Goal: Share content: Share content

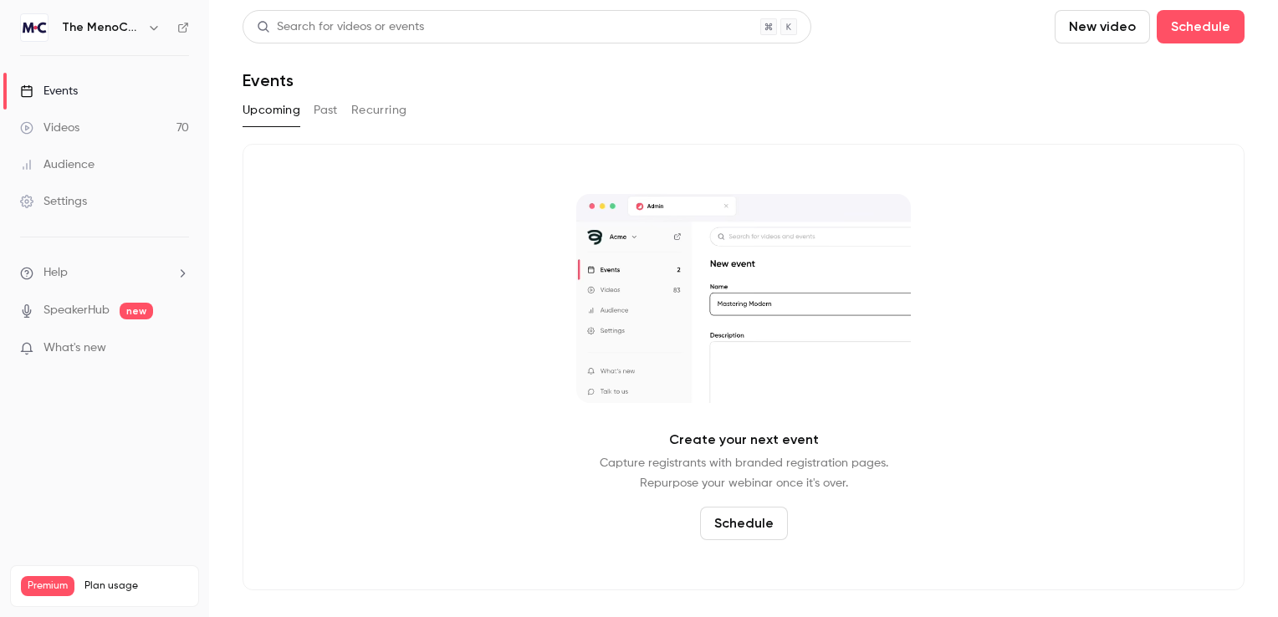
click at [151, 28] on icon "button" at bounding box center [153, 27] width 13 height 13
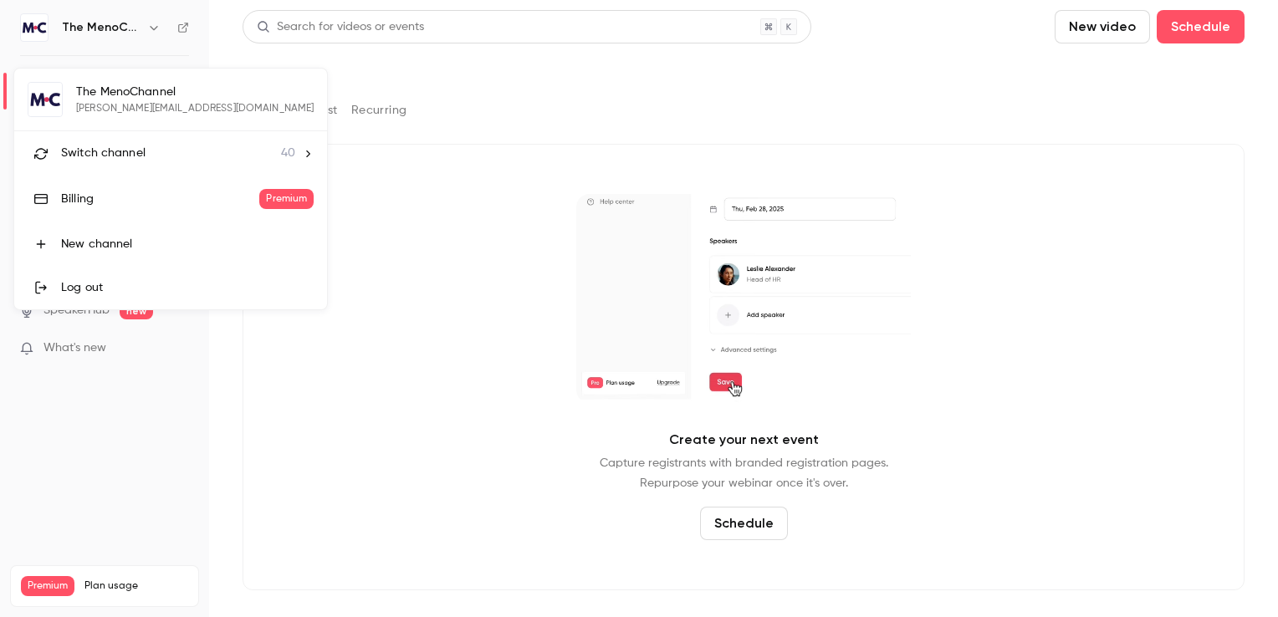
click at [134, 152] on span "Switch channel" at bounding box center [103, 154] width 84 height 18
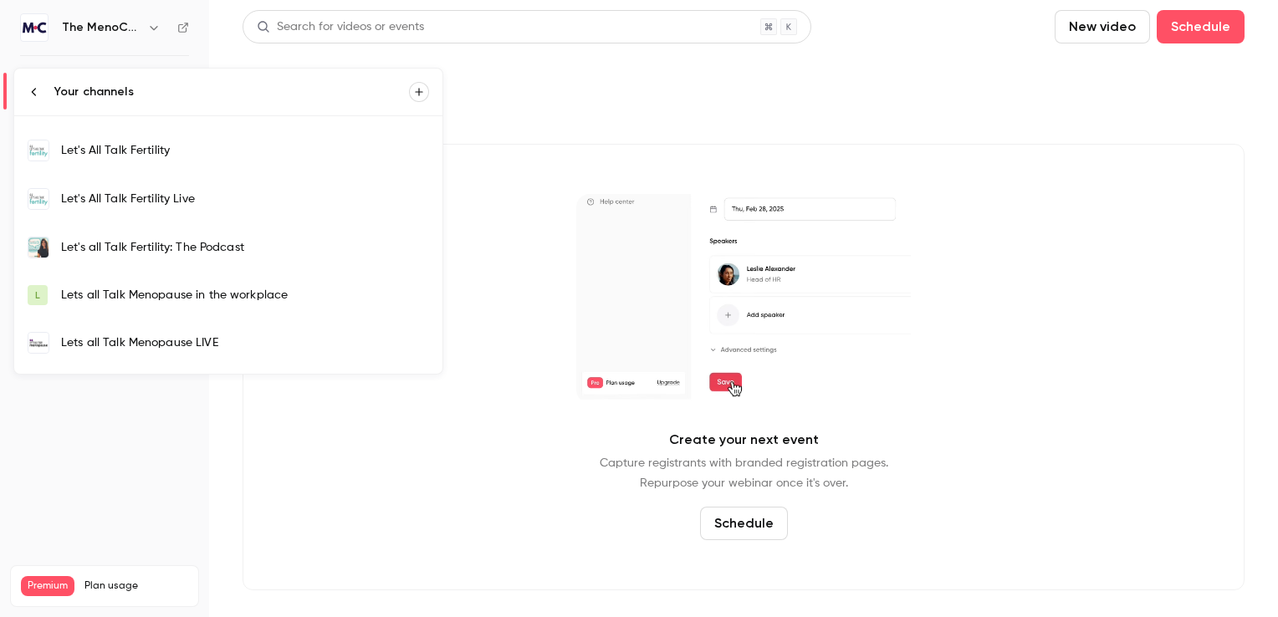
scroll to position [418, 0]
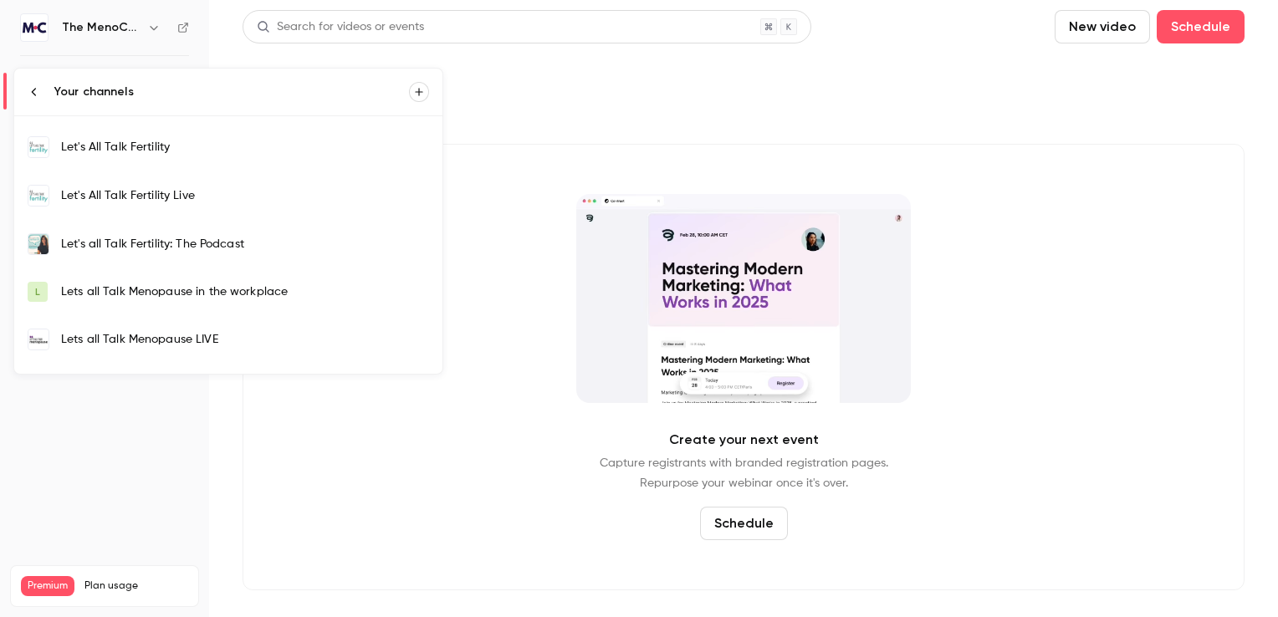
click at [176, 335] on div "Lets all Talk Menopause LIVE" at bounding box center [245, 339] width 368 height 17
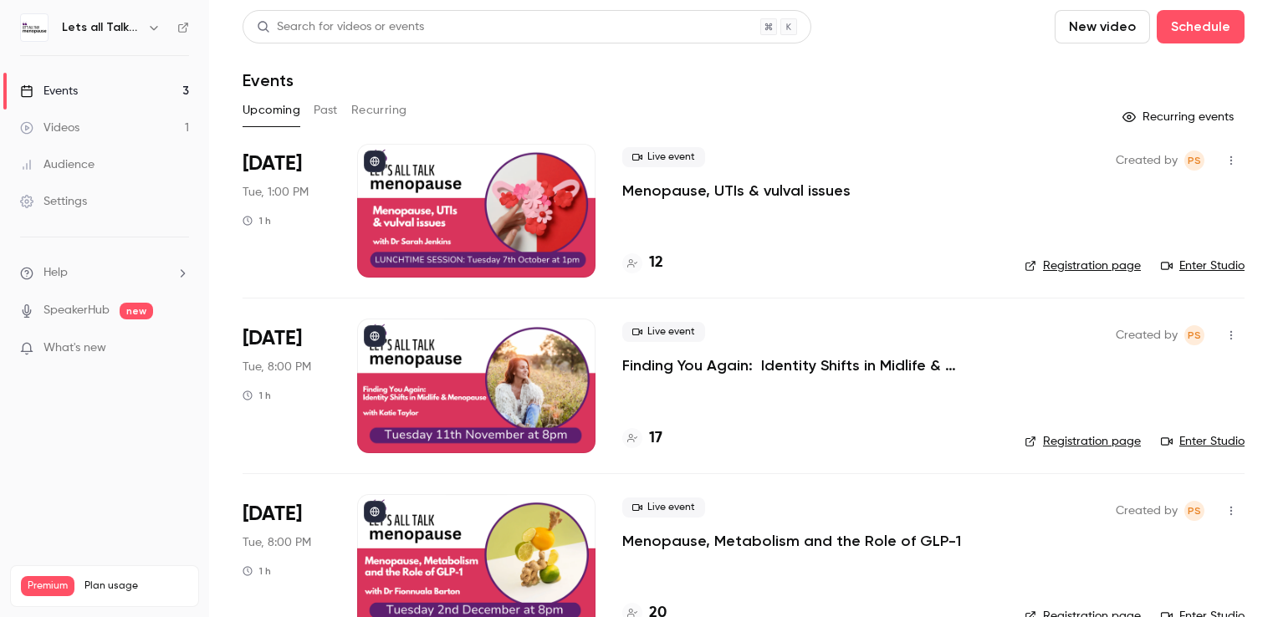
click at [325, 107] on button "Past" at bounding box center [326, 110] width 24 height 27
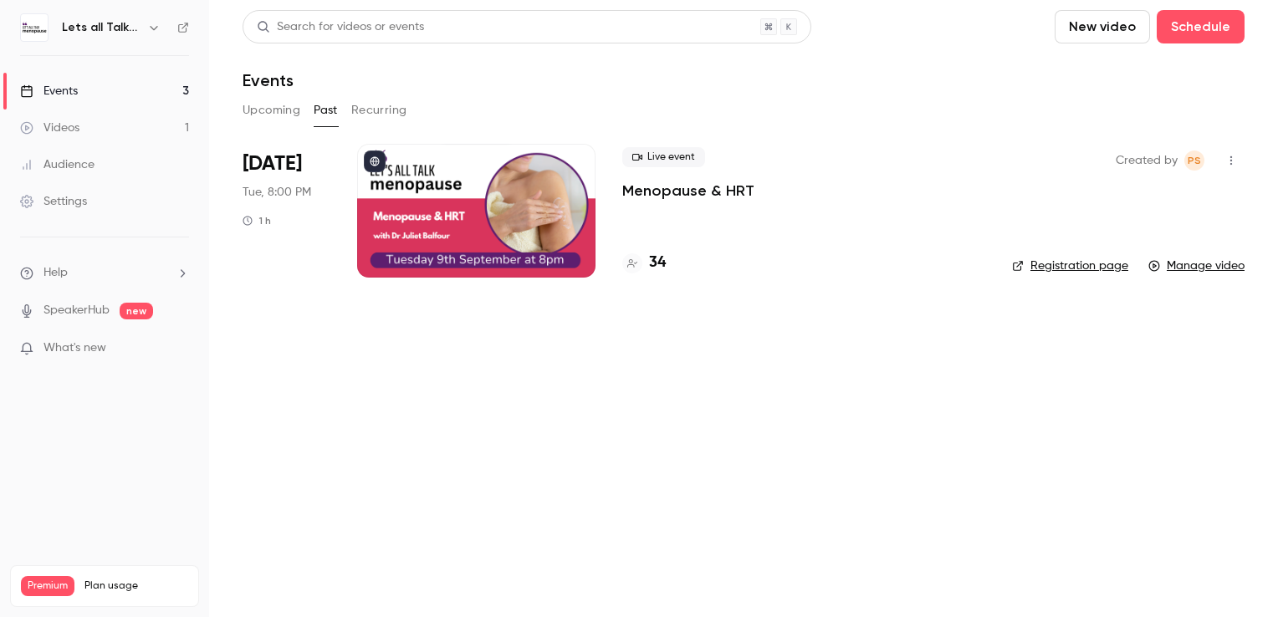
click at [468, 172] on div at bounding box center [476, 211] width 238 height 134
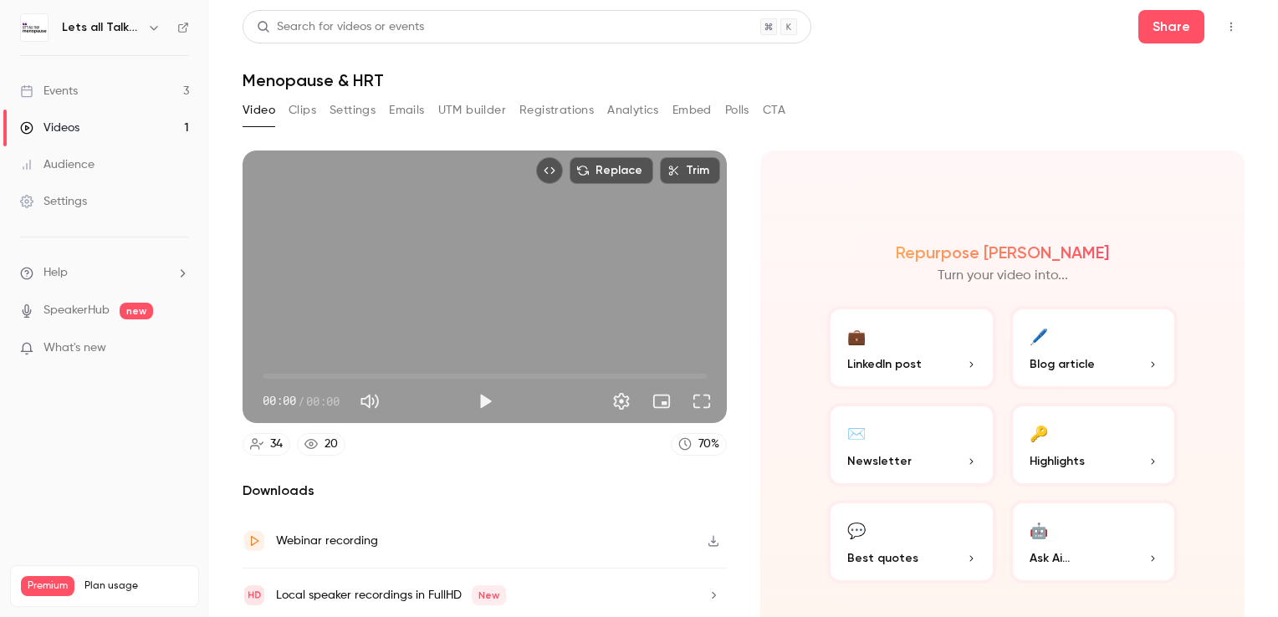
click at [1050, 358] on span "Blog article" at bounding box center [1062, 365] width 65 height 18
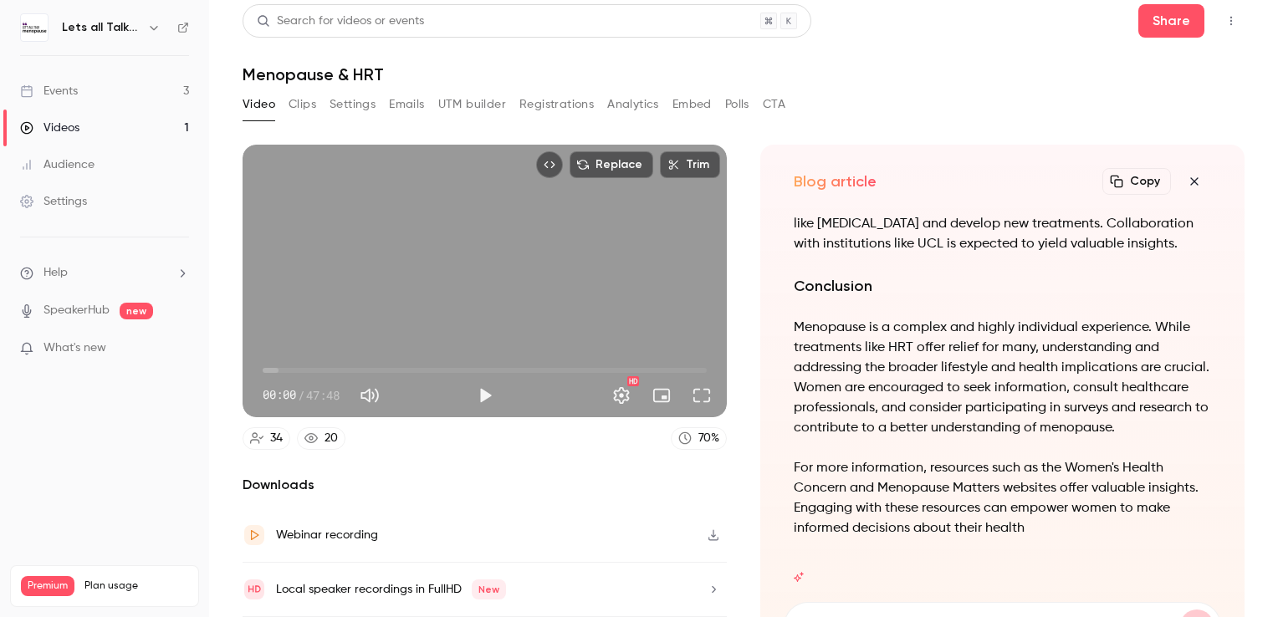
scroll to position [19, 0]
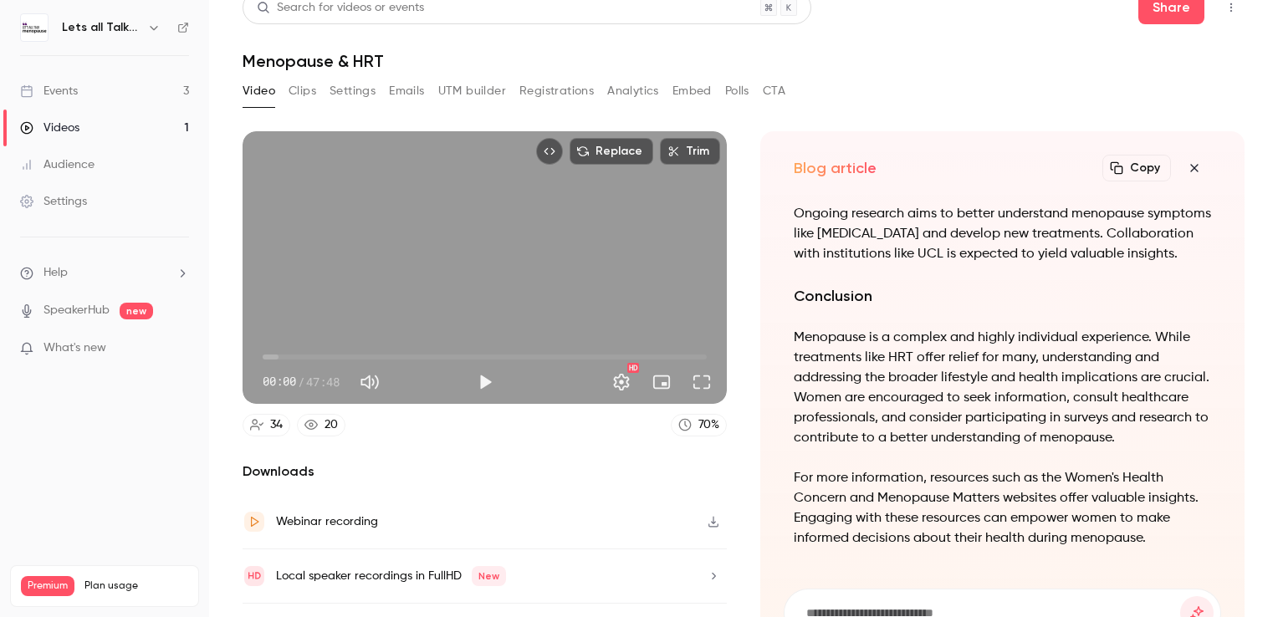
click at [1123, 167] on button "Copy" at bounding box center [1137, 168] width 69 height 27
click at [892, 608] on input at bounding box center [993, 613] width 376 height 18
type input "**********"
click at [1180, 596] on button "submit" at bounding box center [1196, 612] width 33 height 33
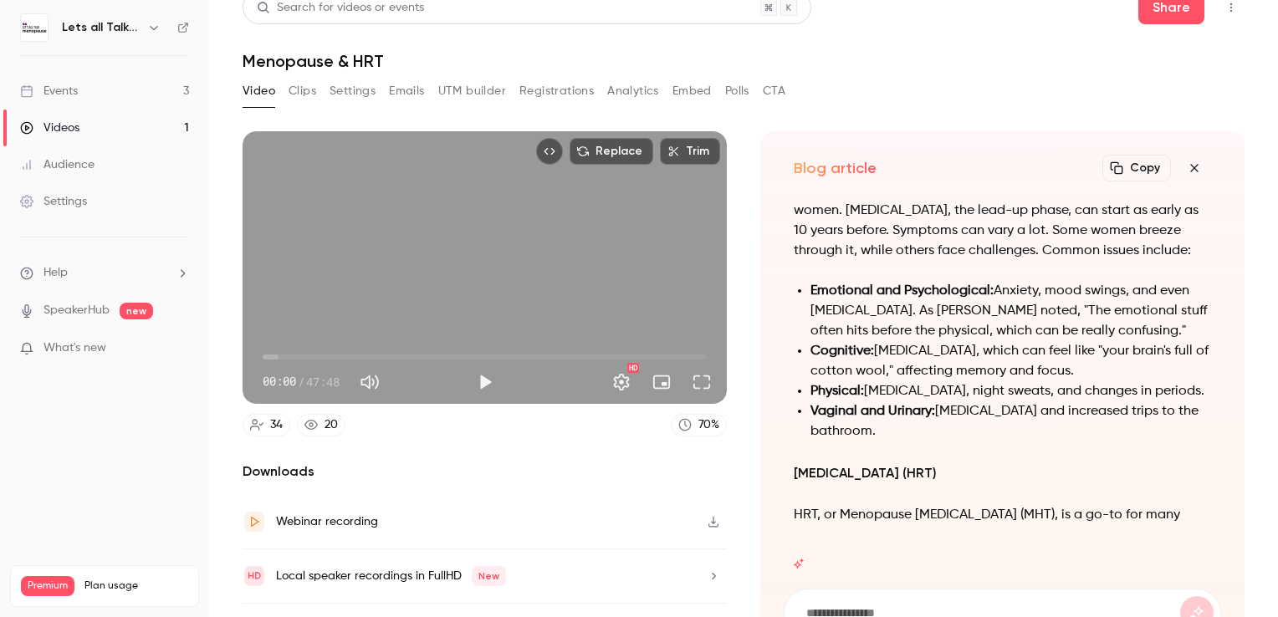
scroll to position [54, 0]
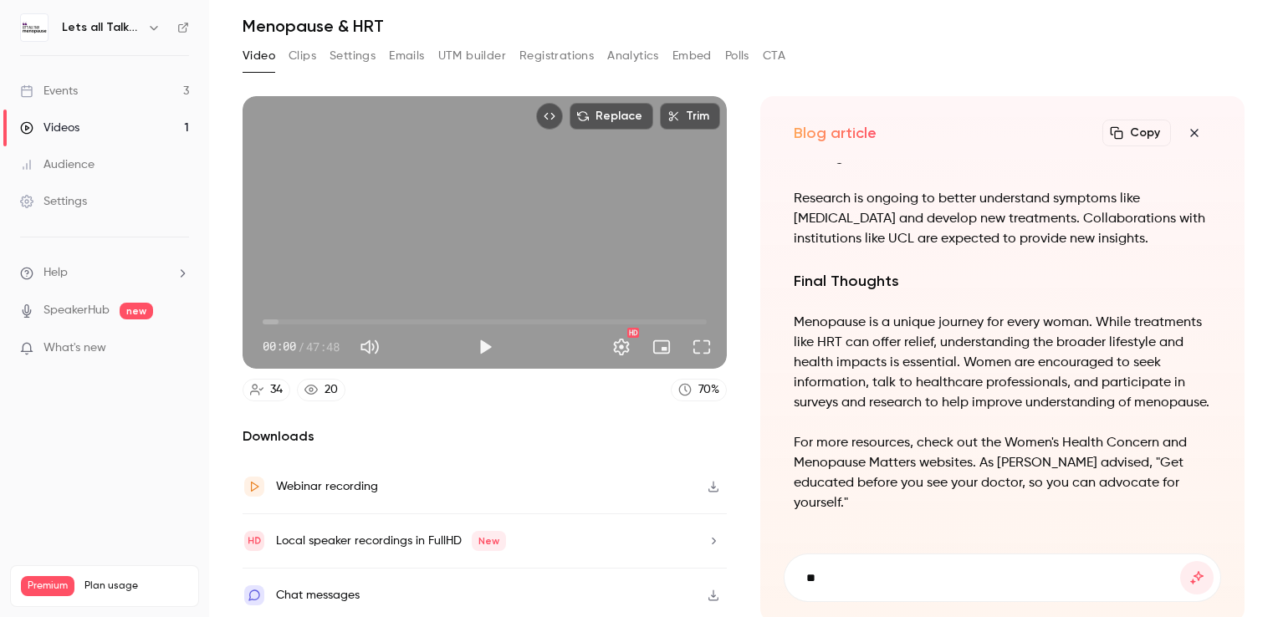
type input "*"
type input "**********"
click at [1180, 561] on button "submit" at bounding box center [1196, 577] width 33 height 33
click at [1131, 131] on button "Copy" at bounding box center [1137, 133] width 69 height 27
click at [827, 563] on form at bounding box center [1003, 578] width 436 height 47
